Goal: Task Accomplishment & Management: Complete application form

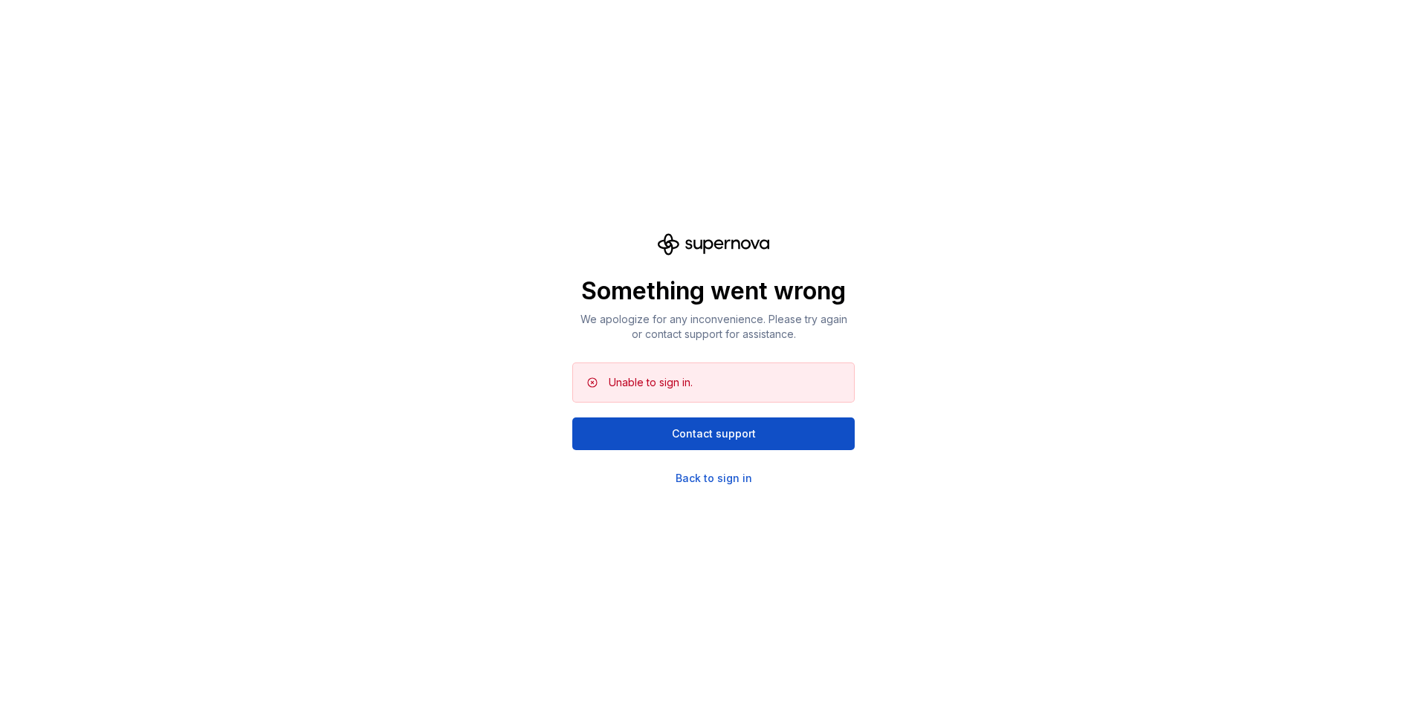
click at [718, 243] on icon at bounding box center [713, 244] width 111 height 22
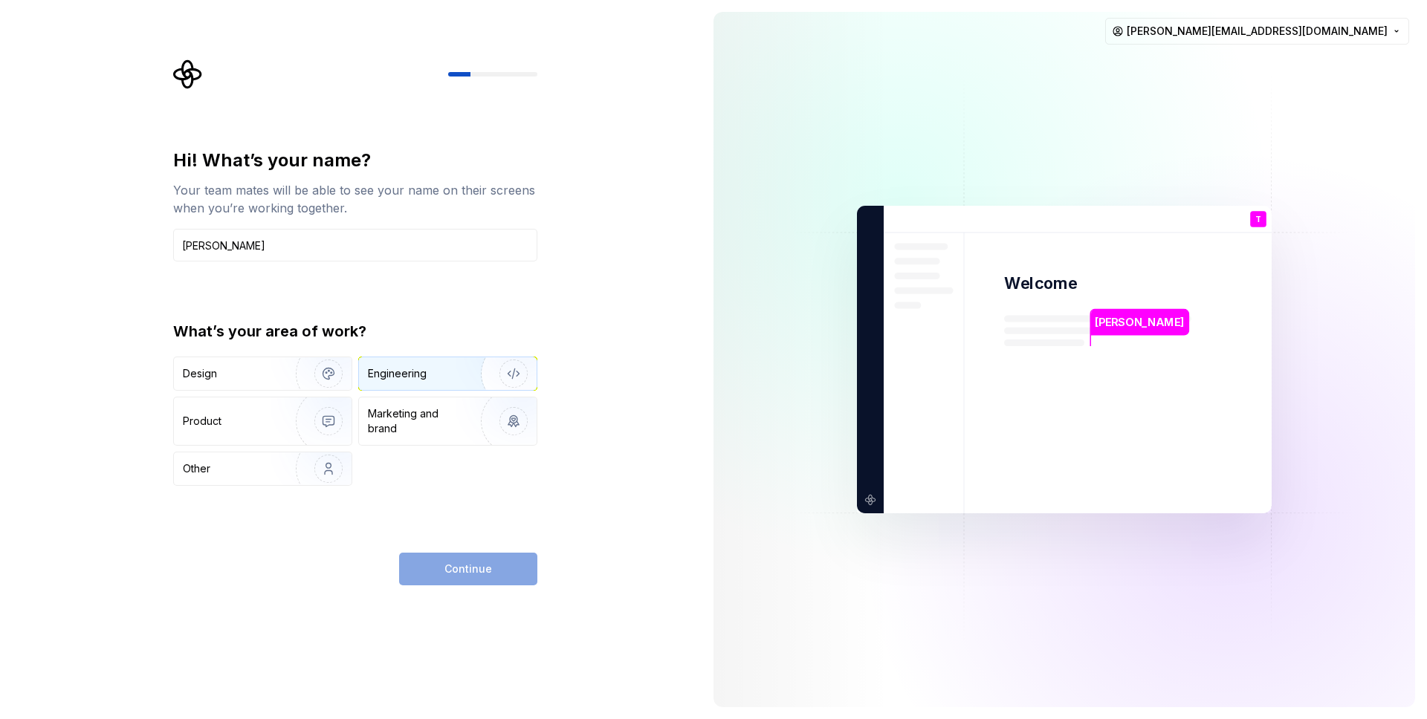
type input "Thomas"
click at [405, 368] on div "Engineering" at bounding box center [397, 373] width 59 height 15
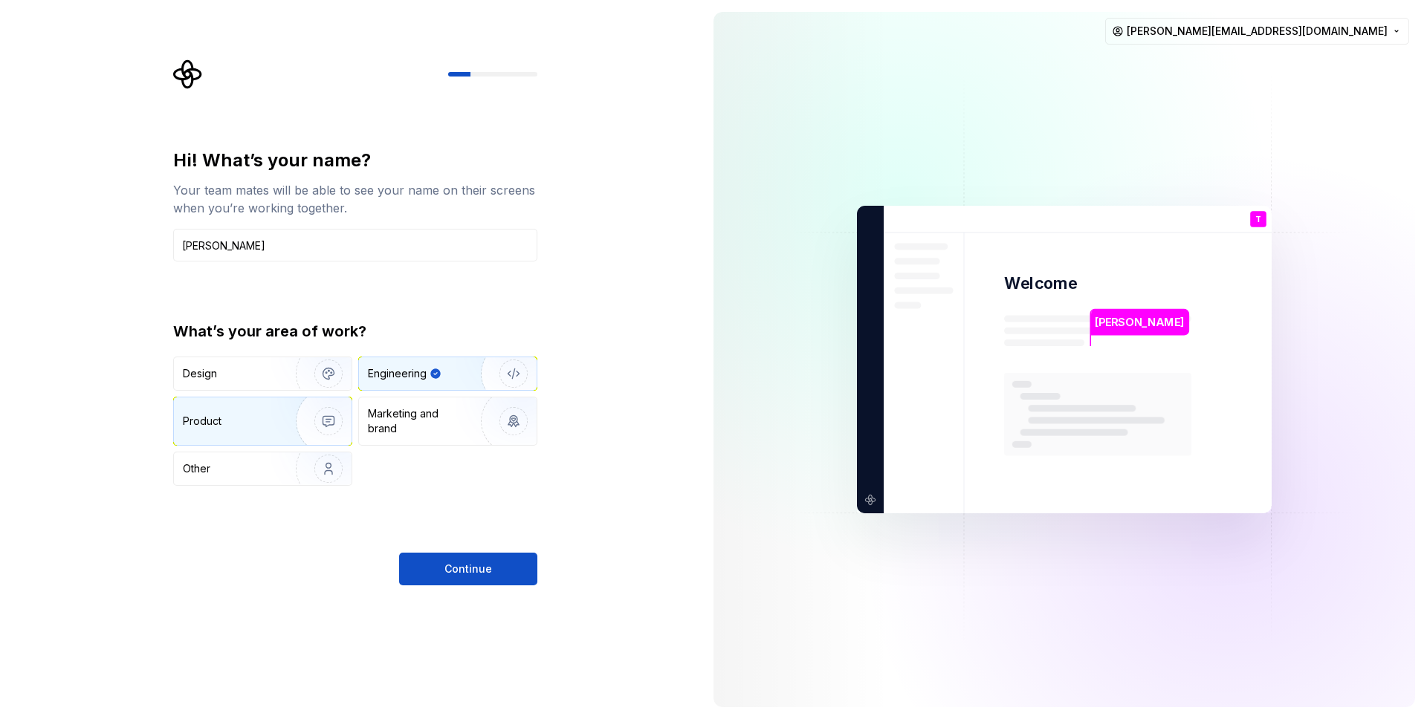
click at [250, 424] on div "Product" at bounding box center [232, 421] width 98 height 15
click at [508, 371] on img "button" at bounding box center [503, 374] width 95 height 100
click at [496, 569] on button "Continue" at bounding box center [468, 569] width 138 height 33
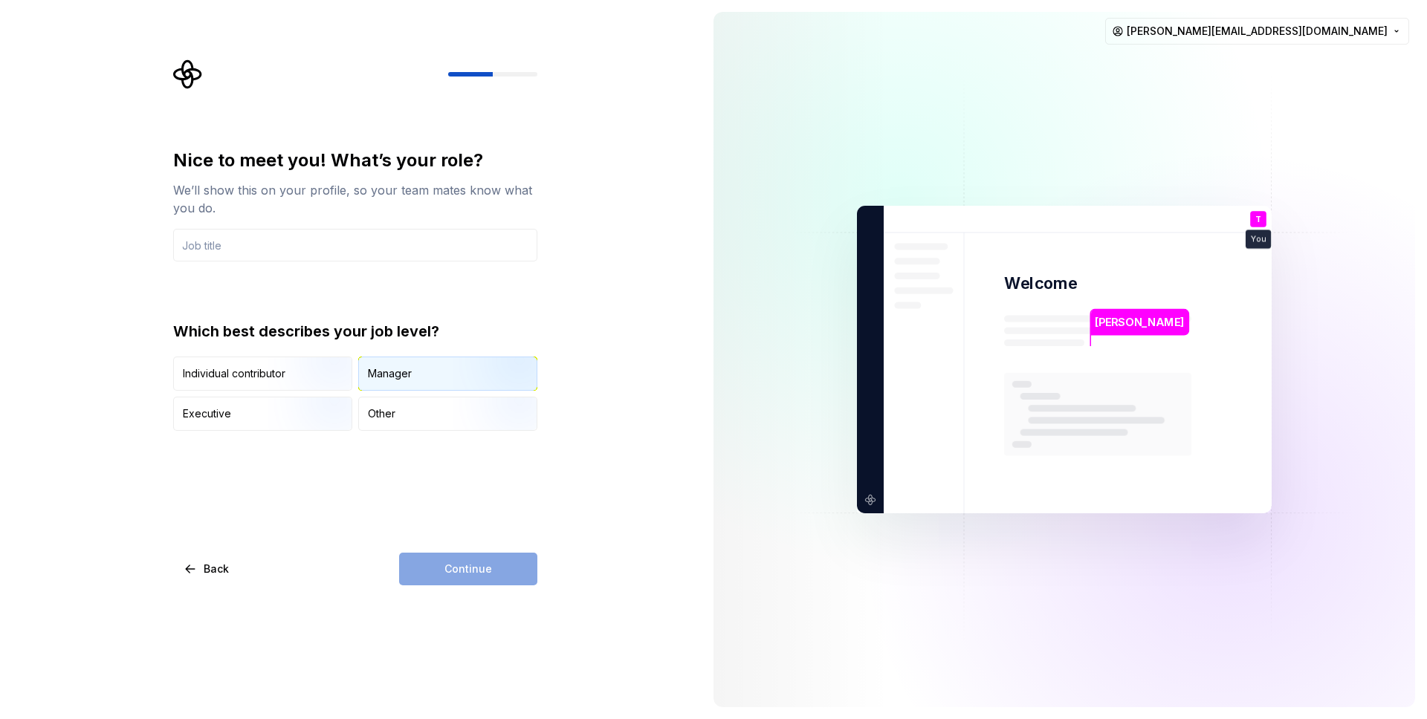
click at [404, 378] on div "Manager" at bounding box center [390, 373] width 44 height 15
click at [277, 247] on input "text" at bounding box center [355, 245] width 364 height 33
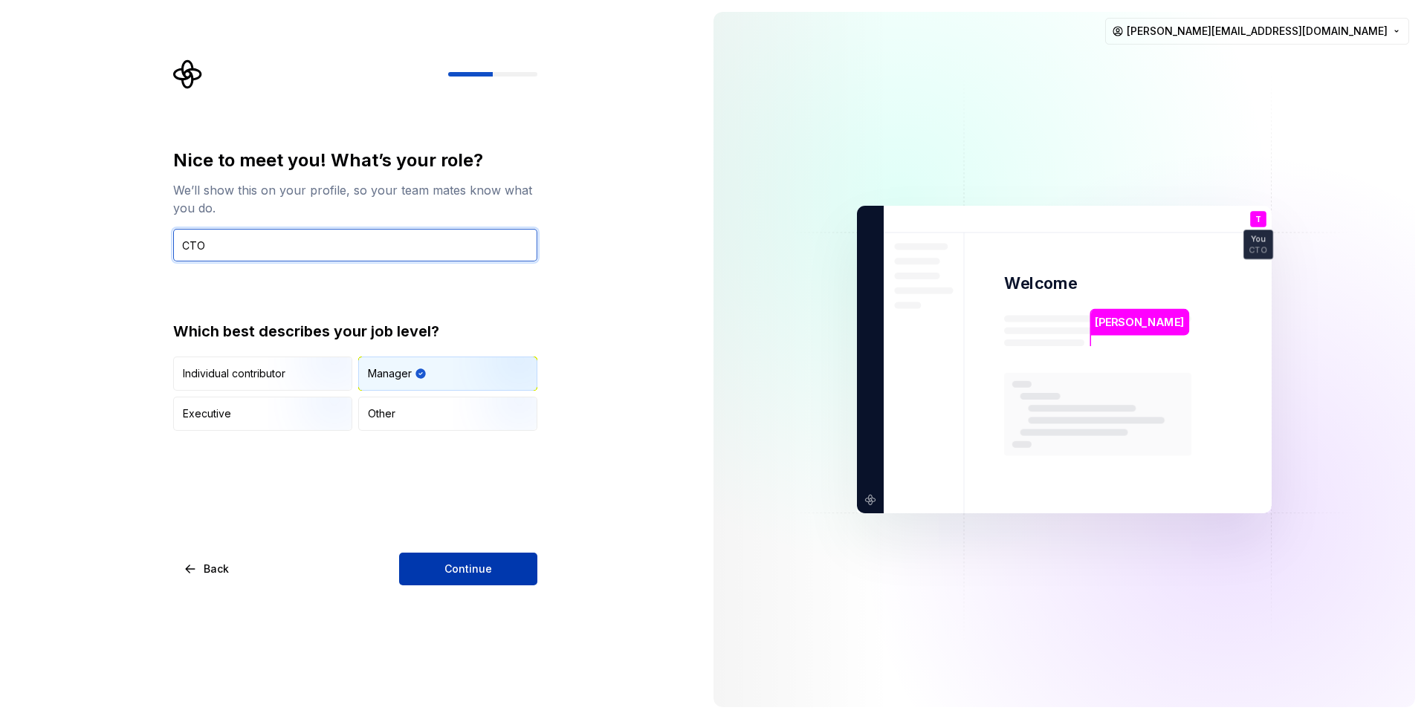
type input "CTO"
click at [458, 562] on span "Continue" at bounding box center [468, 569] width 48 height 15
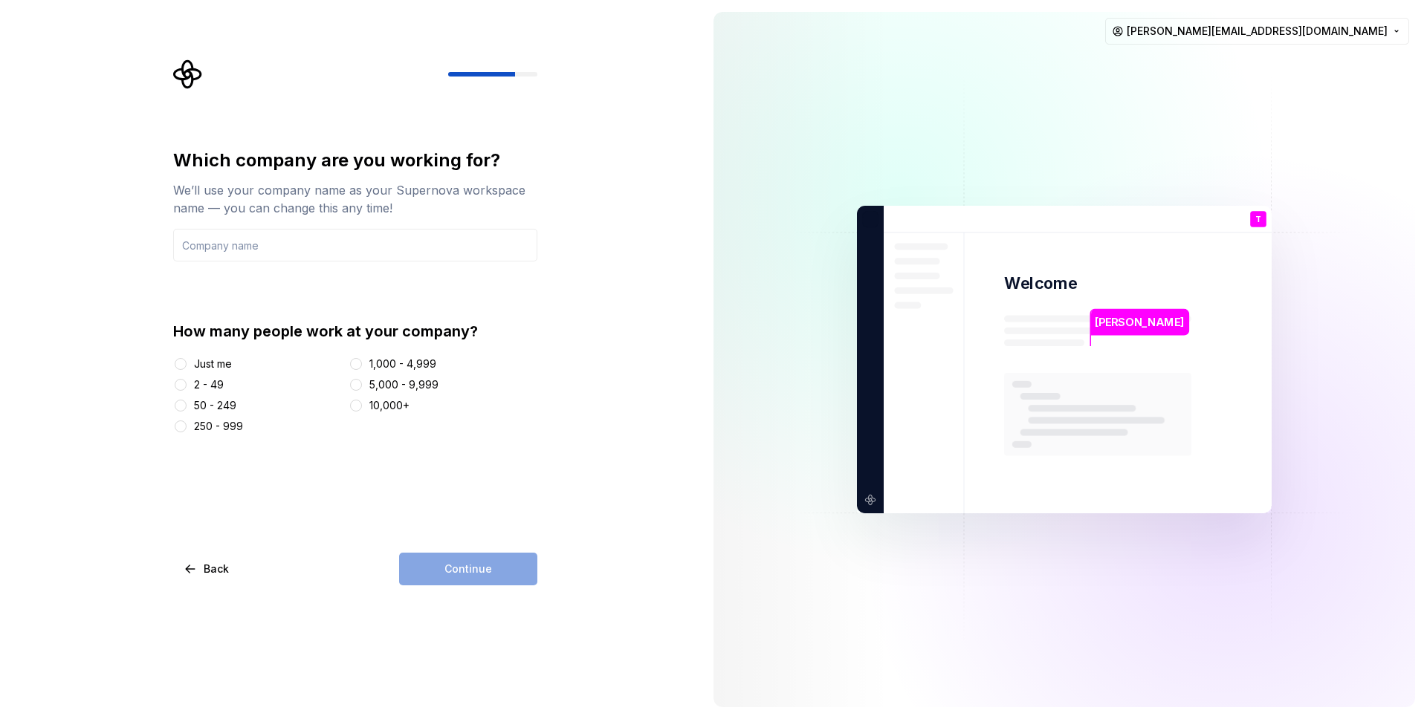
click at [212, 381] on div "2 - 49" at bounding box center [209, 385] width 30 height 15
click at [187, 381] on button "2 - 49" at bounding box center [181, 385] width 12 height 12
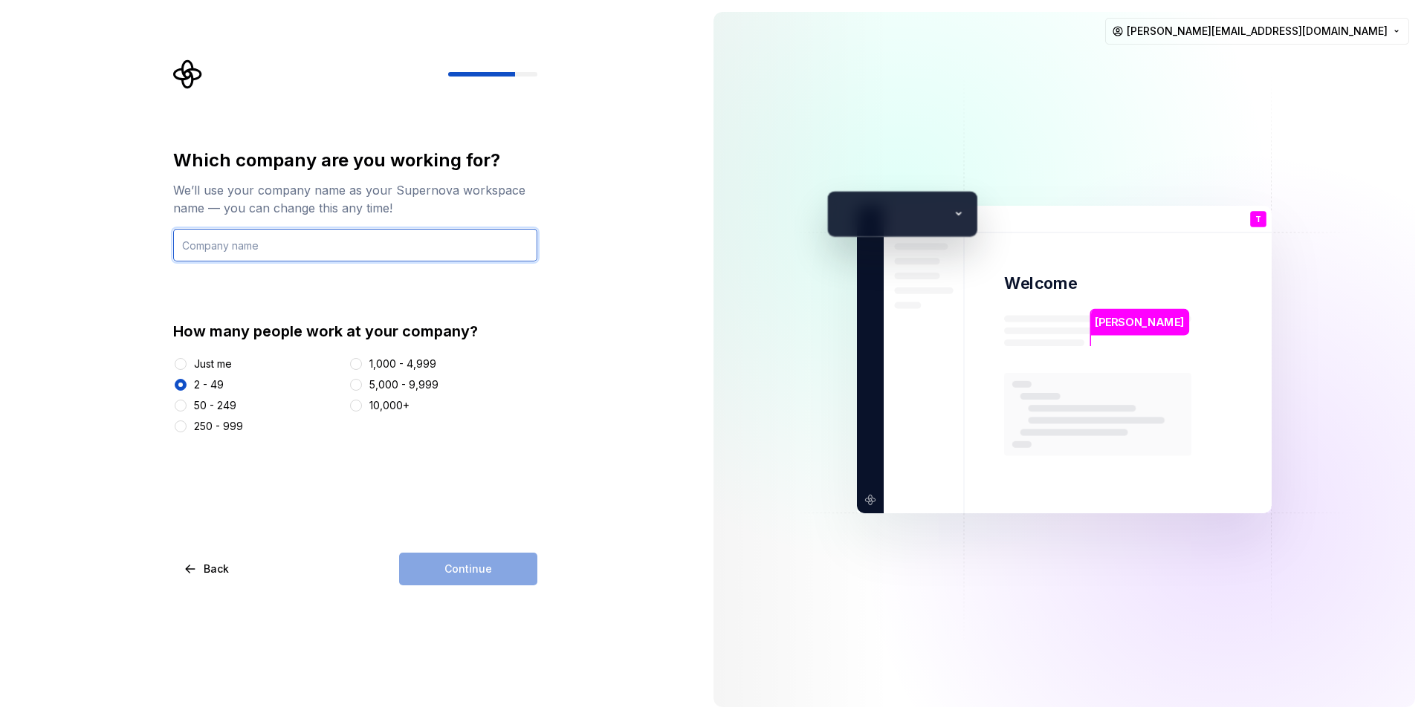
click at [291, 239] on input "text" at bounding box center [355, 245] width 364 height 33
type input "recreategoods"
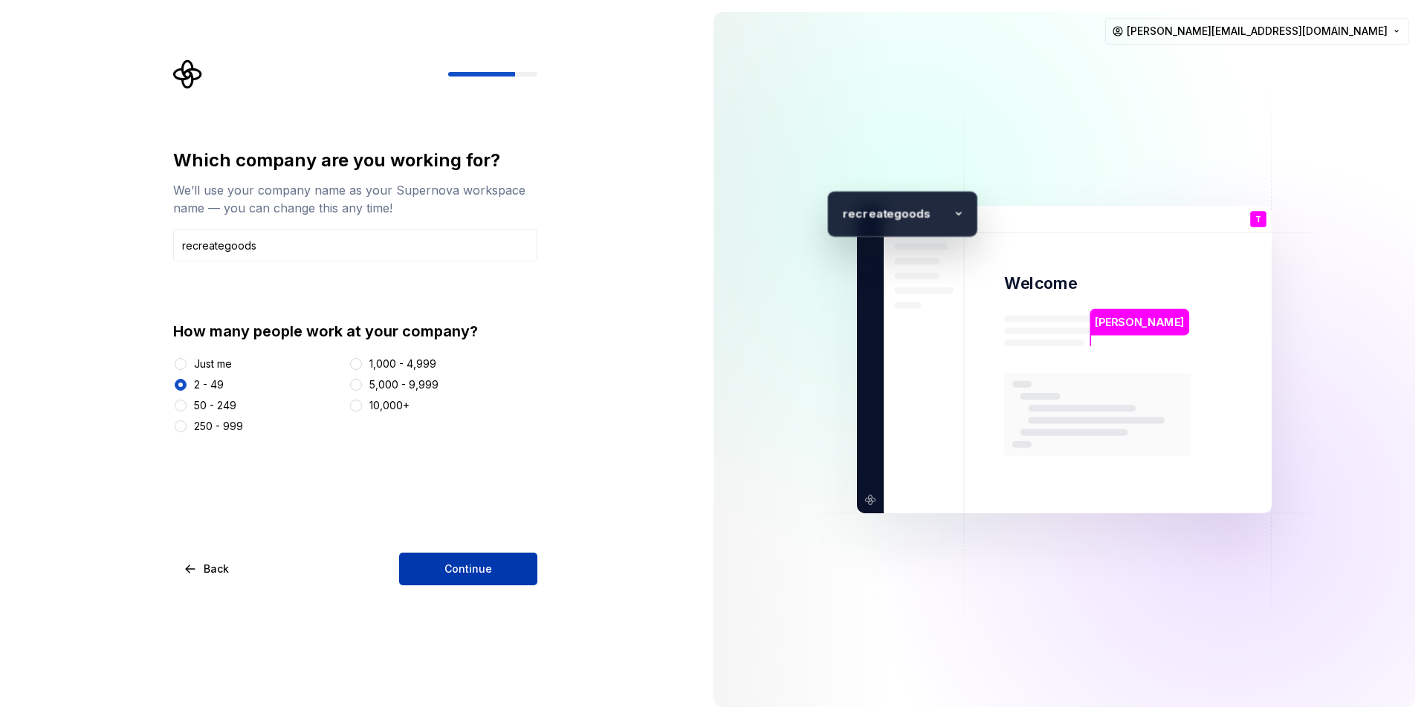
click at [485, 574] on span "Continue" at bounding box center [468, 569] width 48 height 15
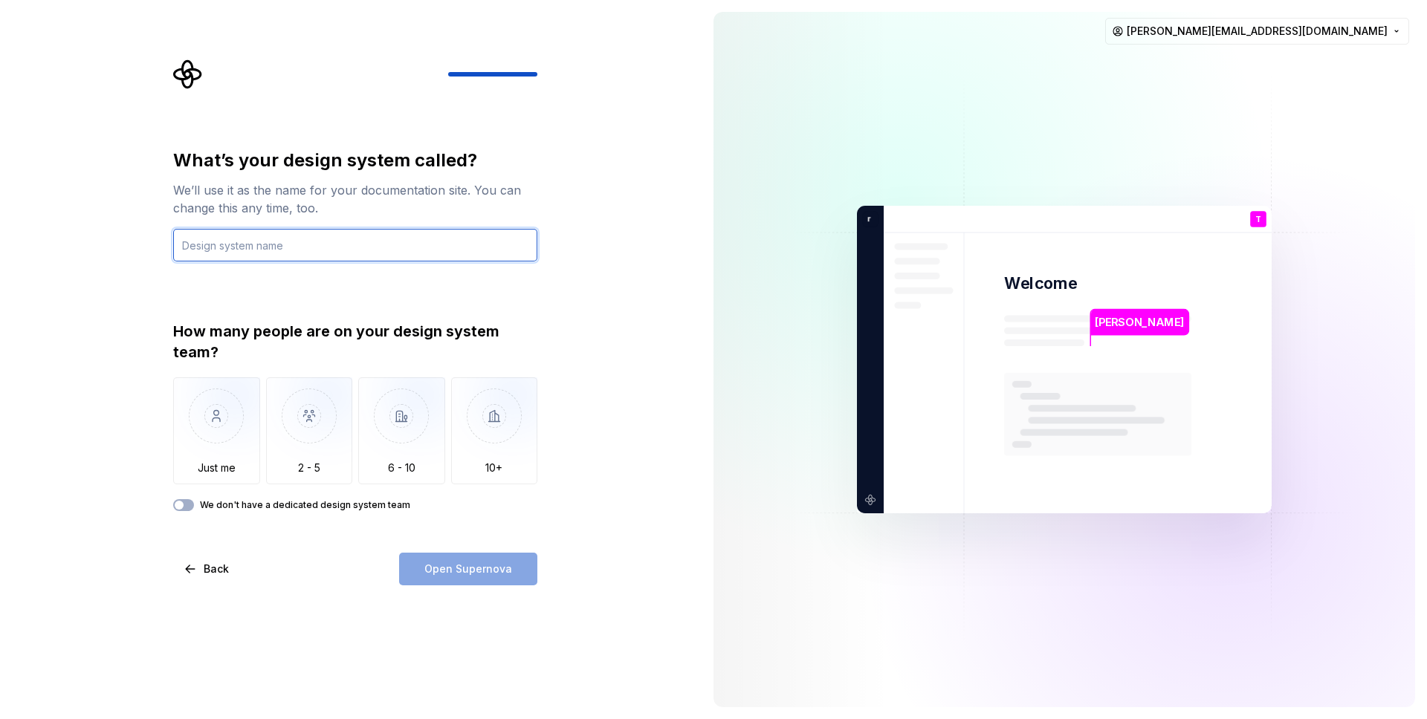
click at [308, 249] on input "text" at bounding box center [355, 245] width 364 height 33
type input "recreategoods"
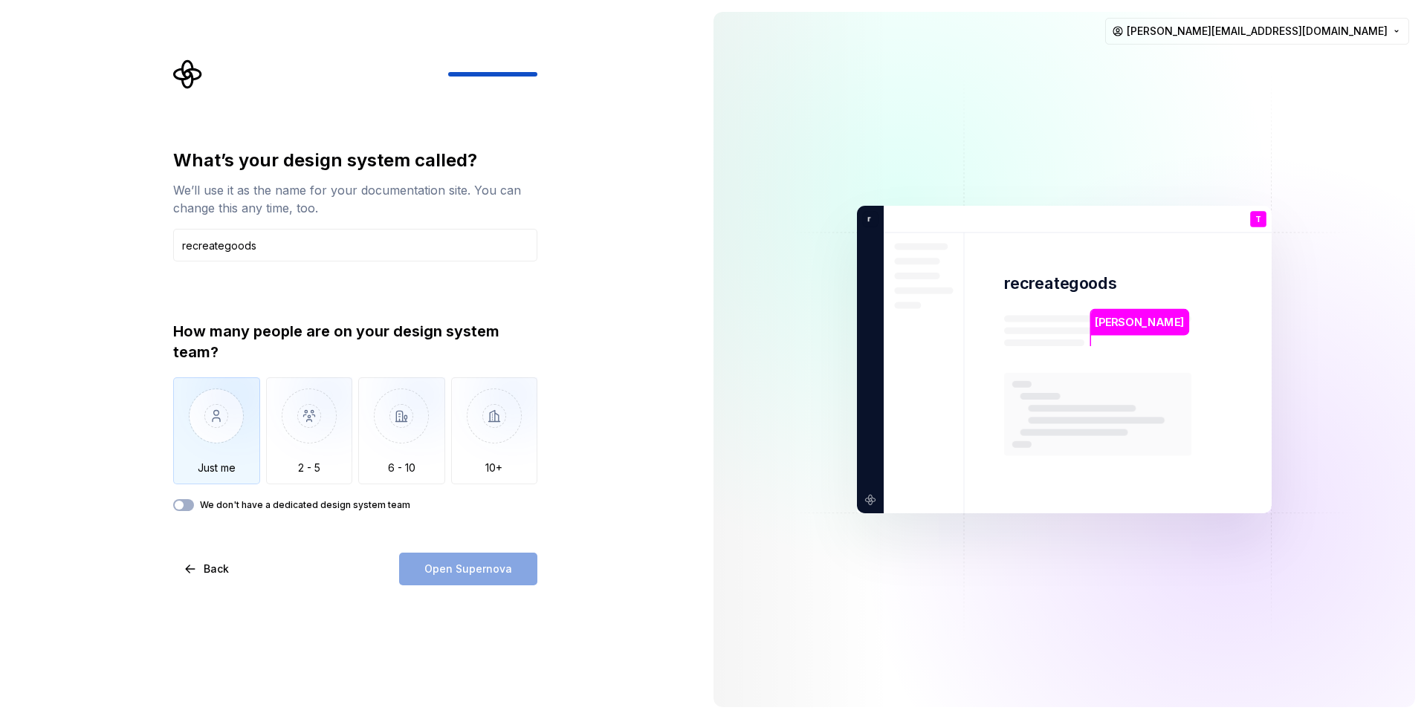
click at [201, 442] on img "button" at bounding box center [216, 428] width 87 height 100
click at [185, 505] on button "We don't have a dedicated design system team" at bounding box center [183, 505] width 21 height 12
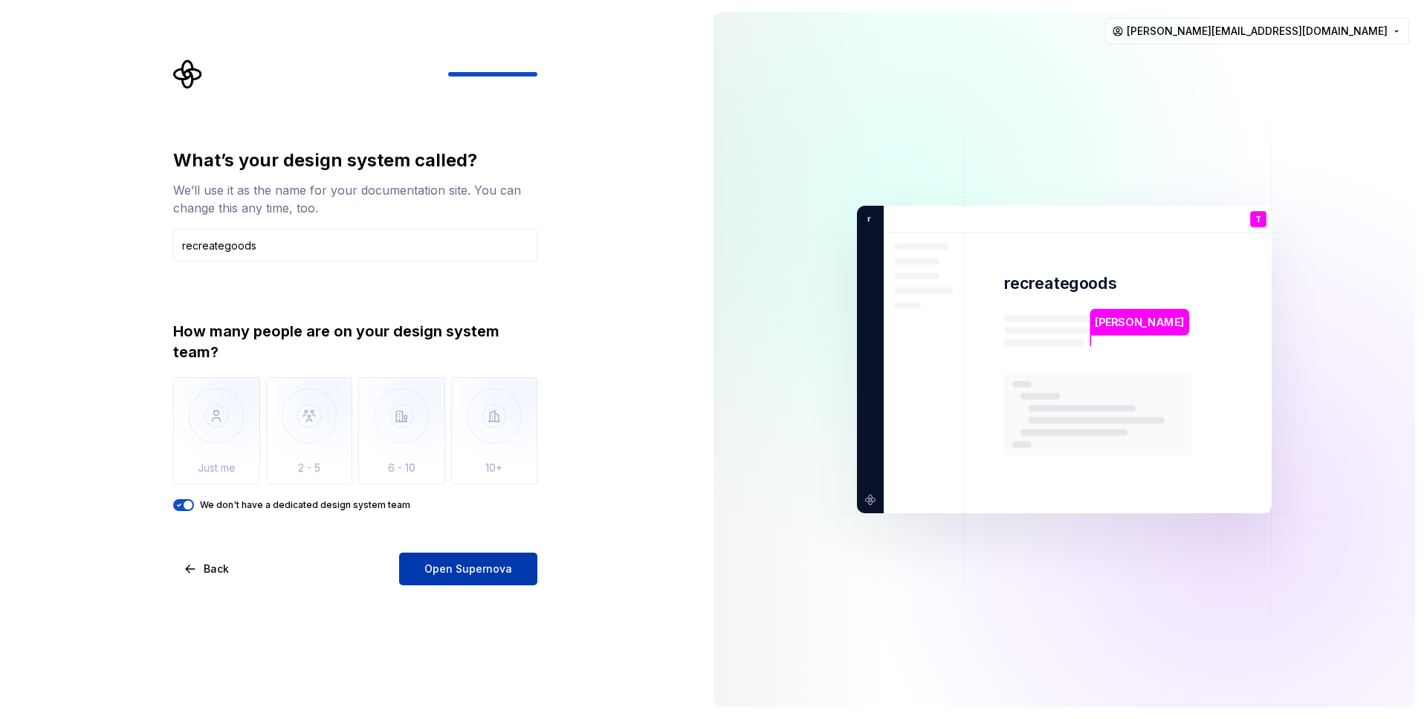
click at [495, 565] on span "Open Supernova" at bounding box center [468, 569] width 88 height 15
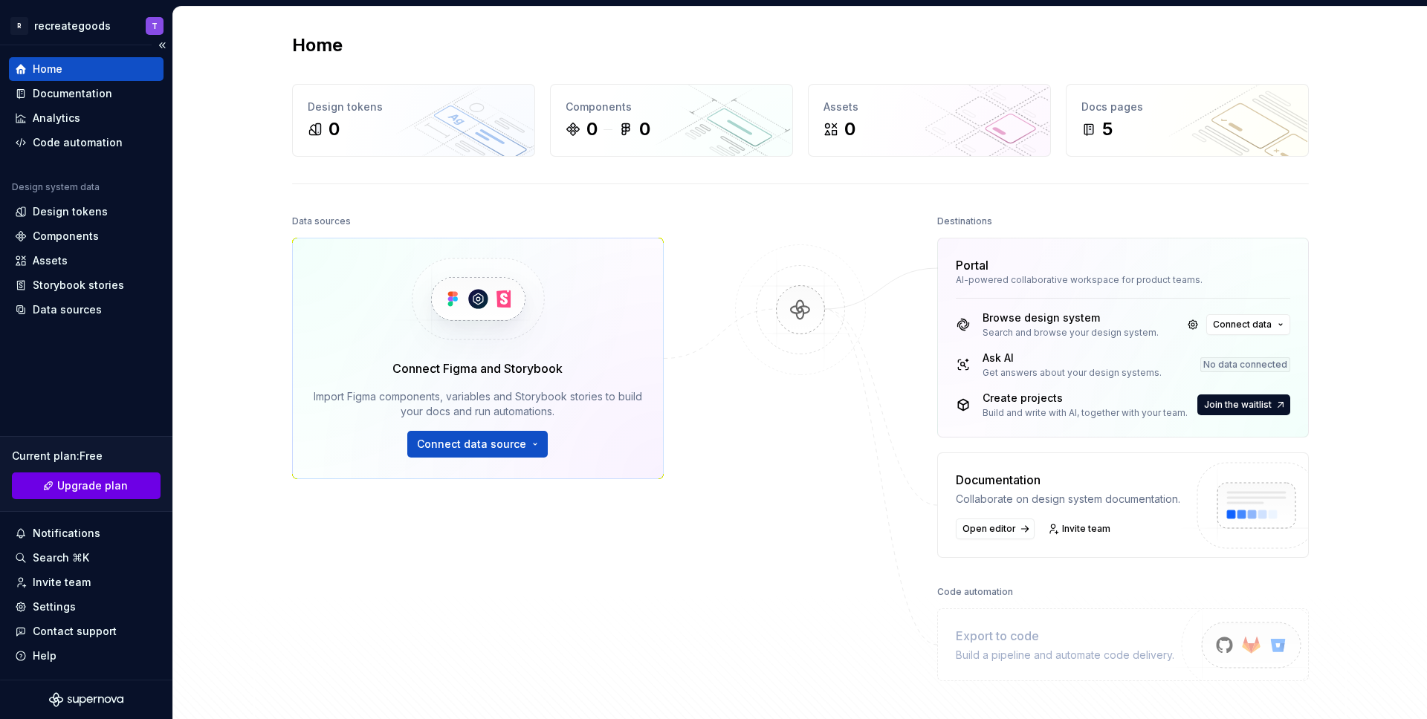
click at [94, 488] on span "Upgrade plan" at bounding box center [92, 486] width 71 height 15
